Goal: Find specific page/section: Locate a particular part of the current website

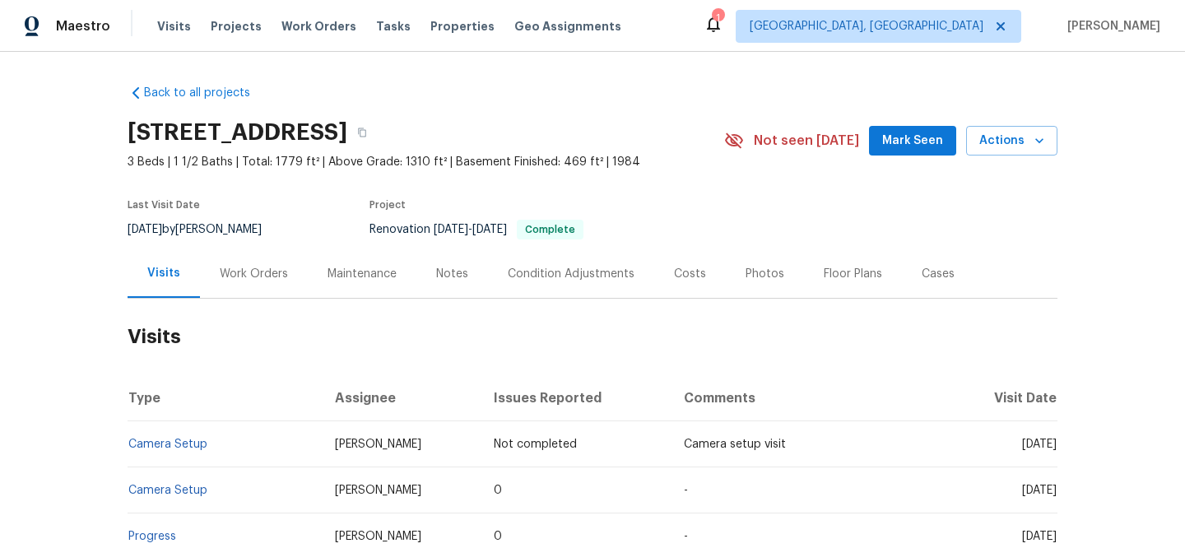
click at [431, 36] on div "Visits Projects Work Orders Tasks Properties Geo Assignments" at bounding box center [399, 26] width 484 height 33
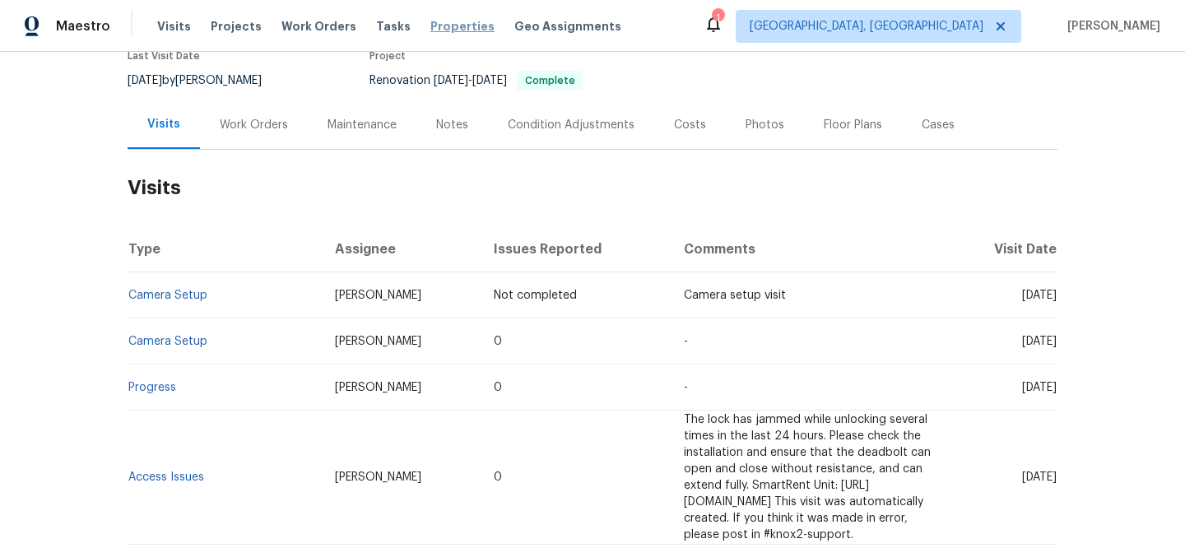
click at [431, 23] on span "Properties" at bounding box center [463, 26] width 64 height 16
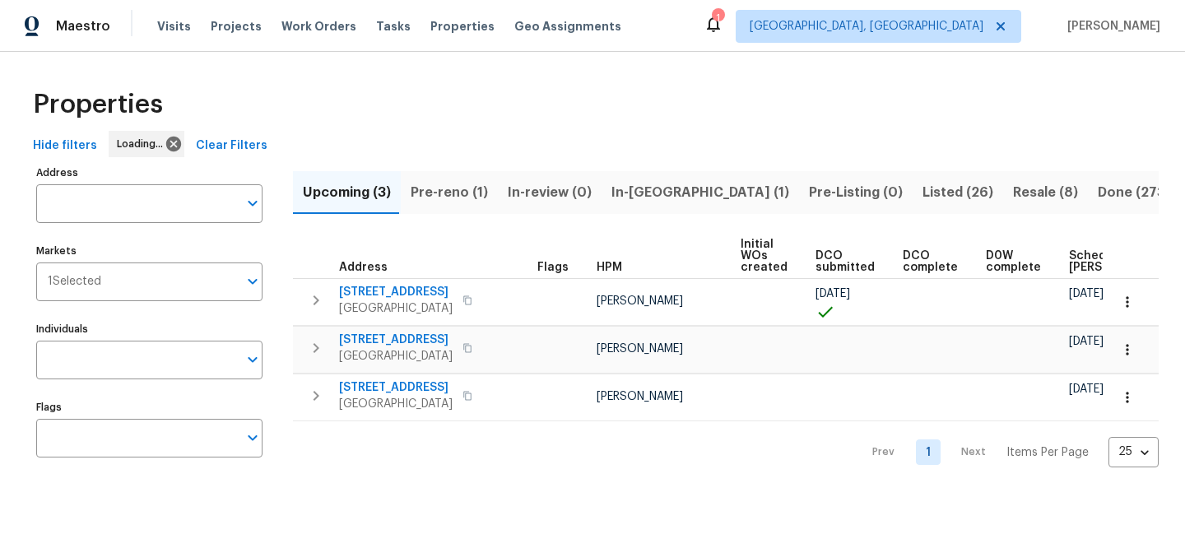
click at [227, 142] on span "Clear Filters" at bounding box center [232, 146] width 72 height 21
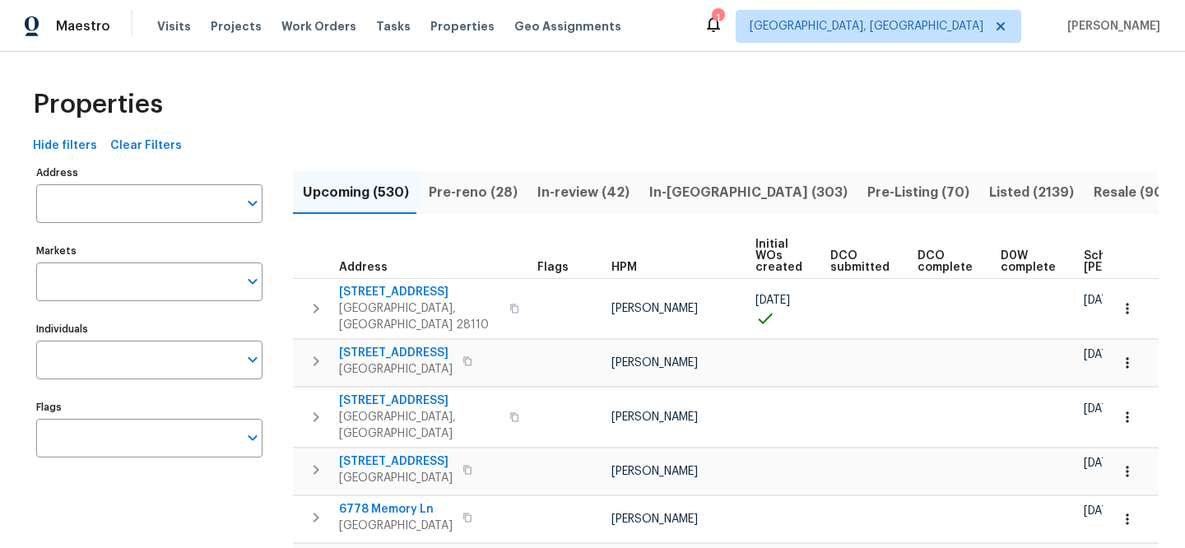
click at [184, 203] on input "Address" at bounding box center [137, 203] width 202 height 39
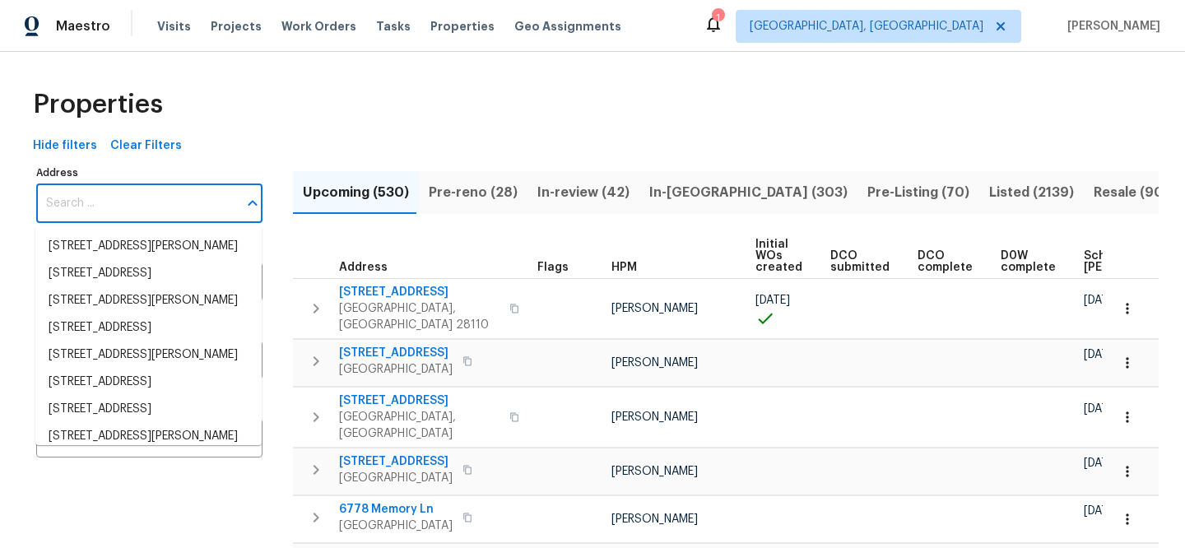
paste input "[STREET_ADDRESS]"
type input "[STREET_ADDRESS]"
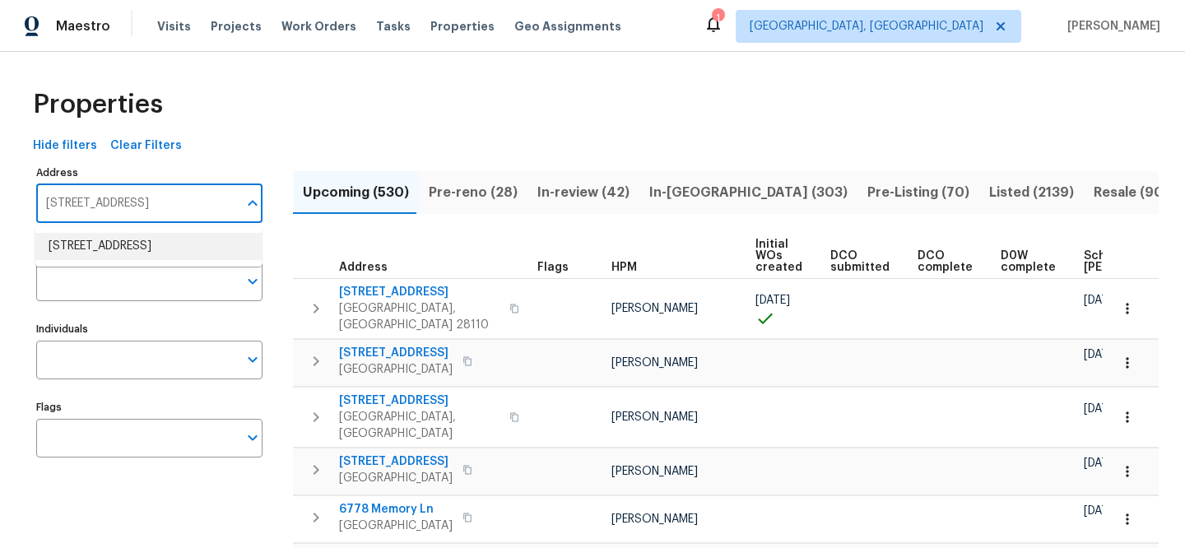
click at [179, 240] on li "[STREET_ADDRESS]" at bounding box center [148, 246] width 226 height 27
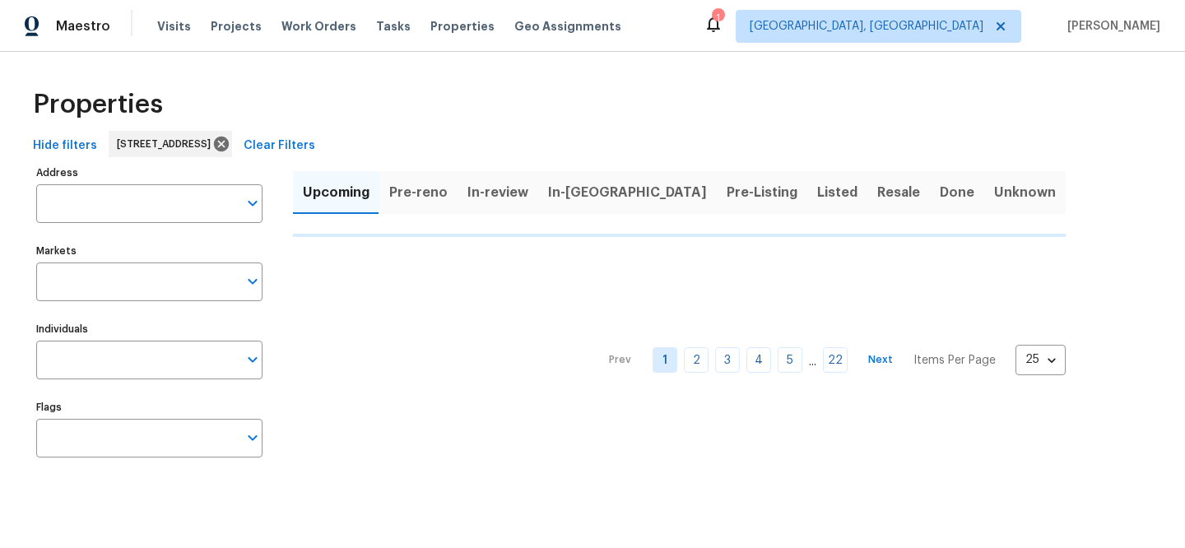
type input "[STREET_ADDRESS]"
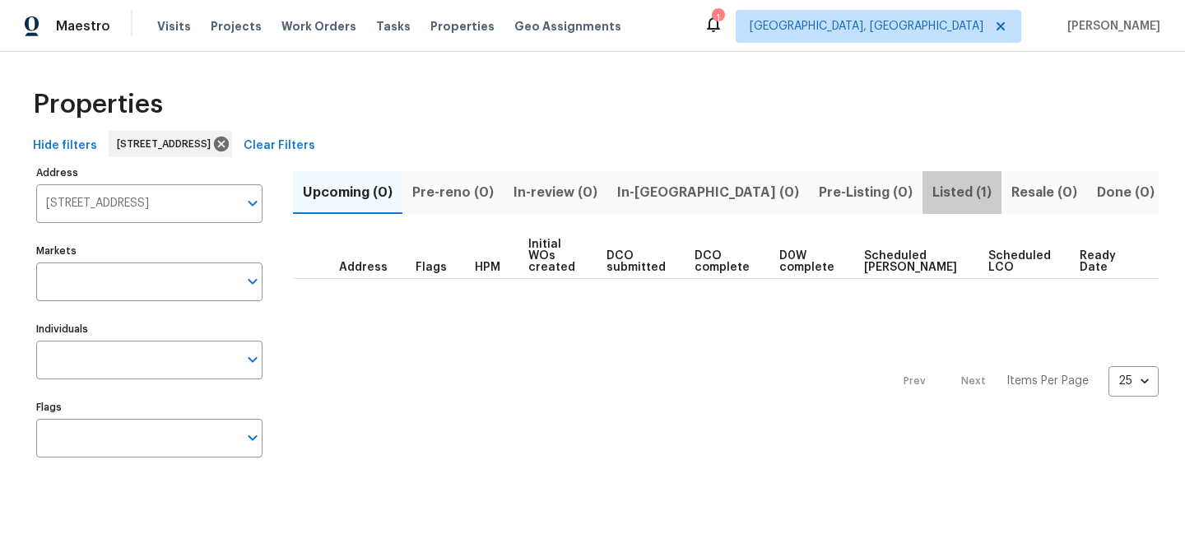
click at [933, 202] on span "Listed (1)" at bounding box center [962, 192] width 59 height 23
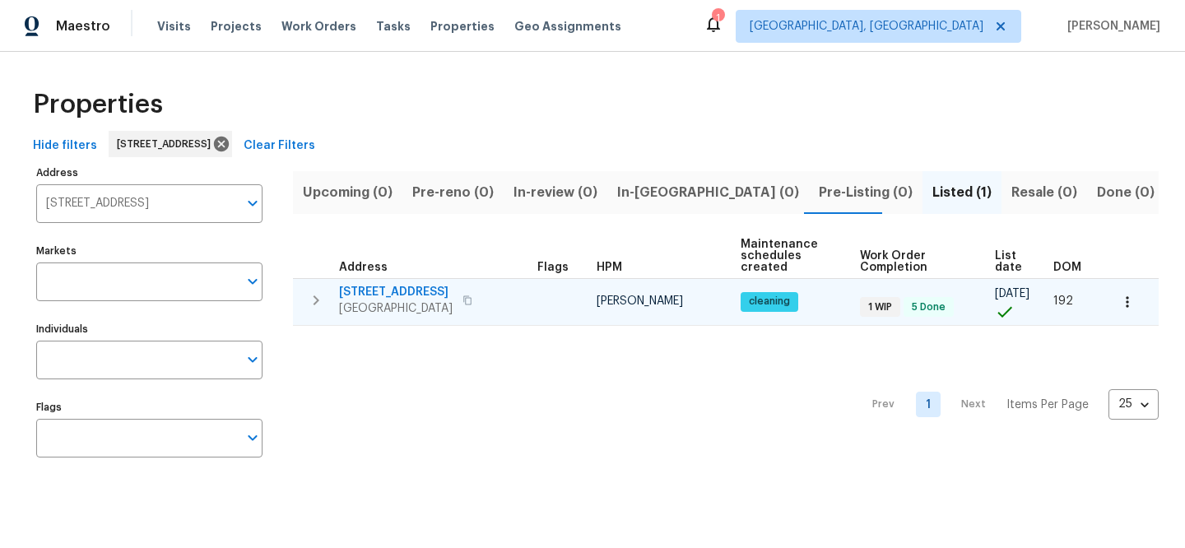
click at [391, 286] on span "[STREET_ADDRESS]" at bounding box center [396, 292] width 114 height 16
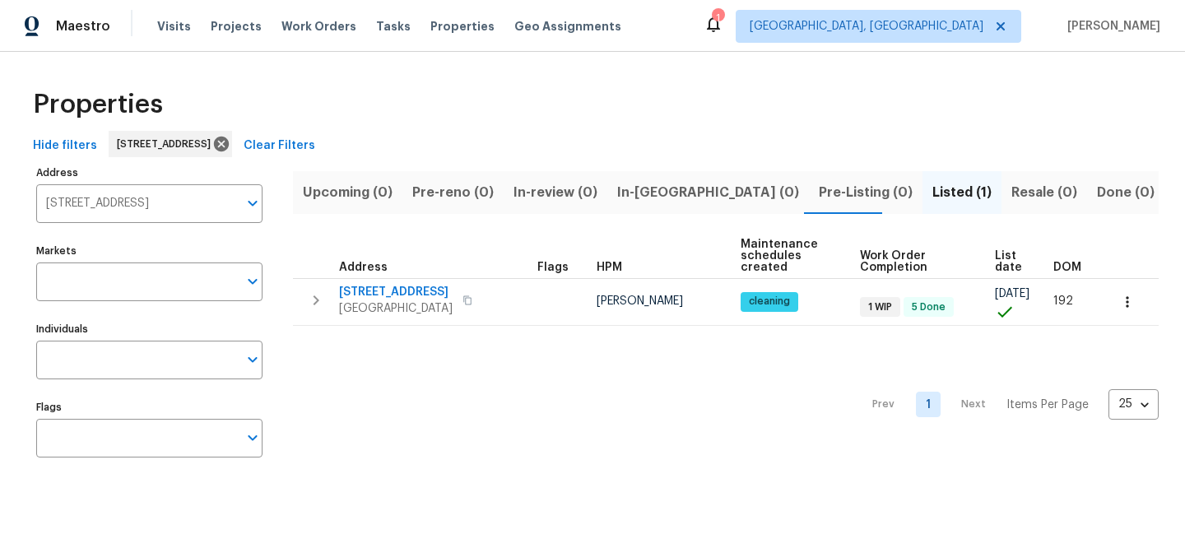
click at [315, 142] on span "Clear Filters" at bounding box center [280, 146] width 72 height 21
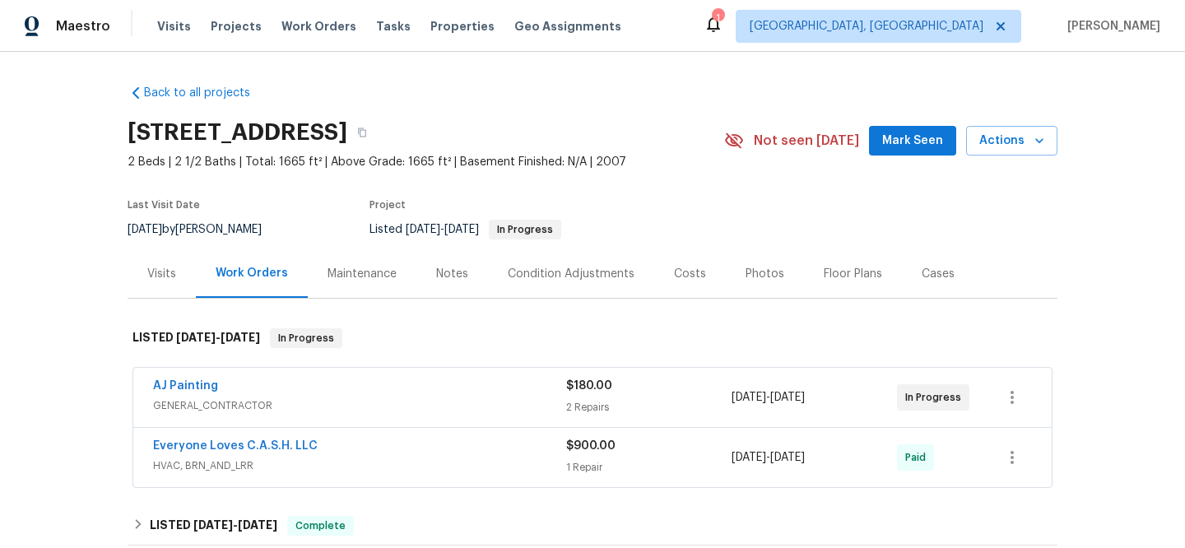
click at [156, 276] on div "Visits" at bounding box center [161, 274] width 29 height 16
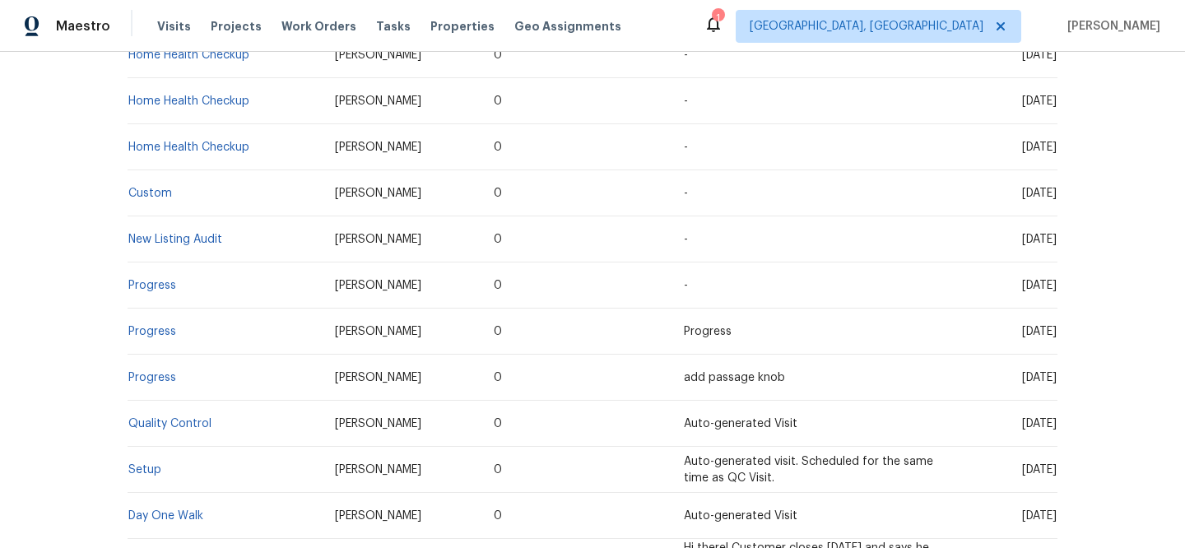
scroll to position [459, 0]
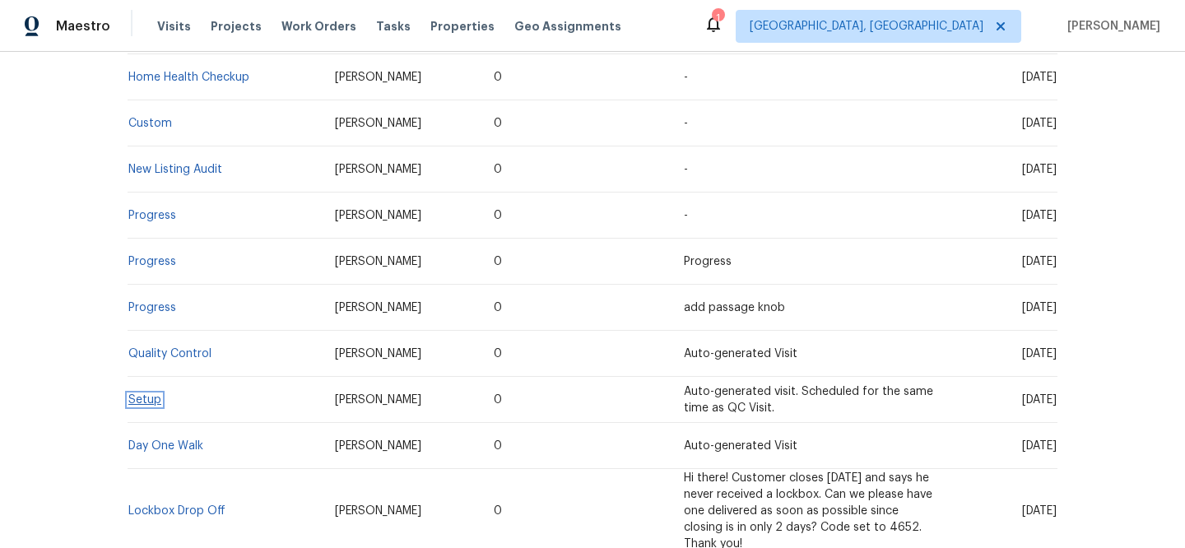
click at [143, 398] on link "Setup" at bounding box center [144, 400] width 33 height 12
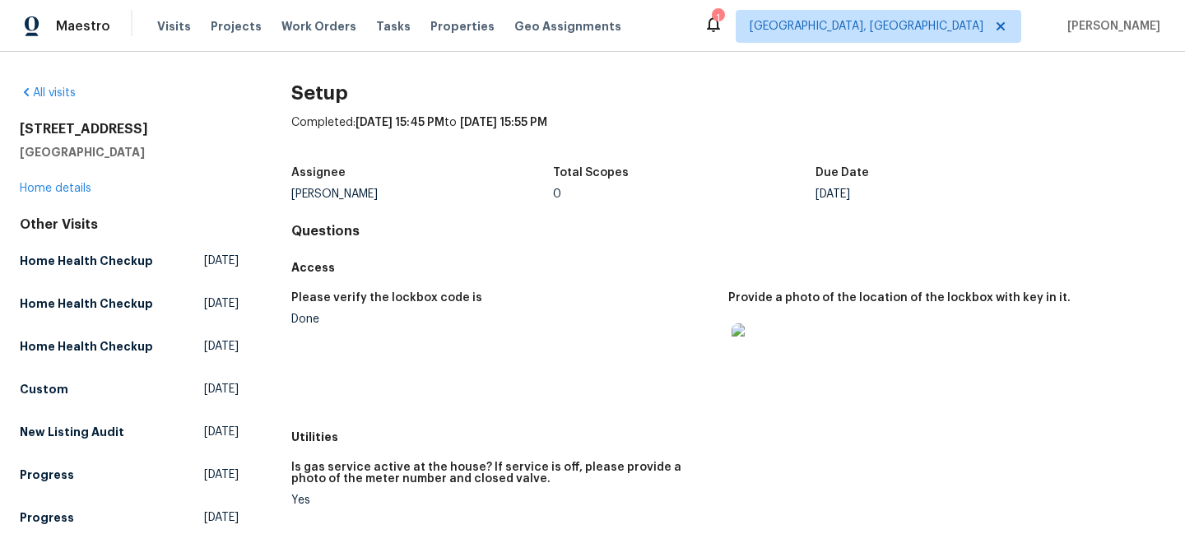
click at [752, 355] on img at bounding box center [758, 350] width 53 height 53
